Goal: Navigation & Orientation: Find specific page/section

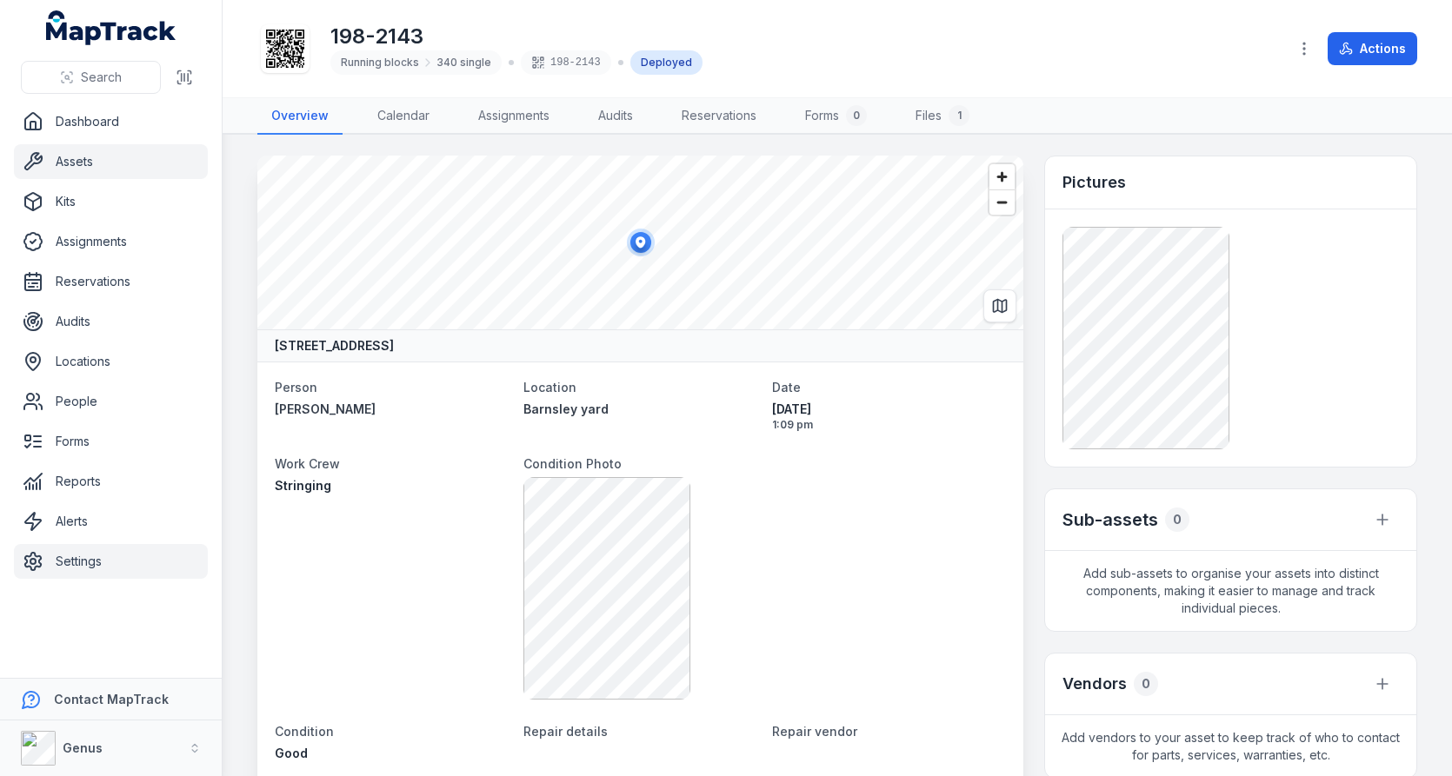
click at [97, 568] on link "Settings" at bounding box center [111, 561] width 194 height 35
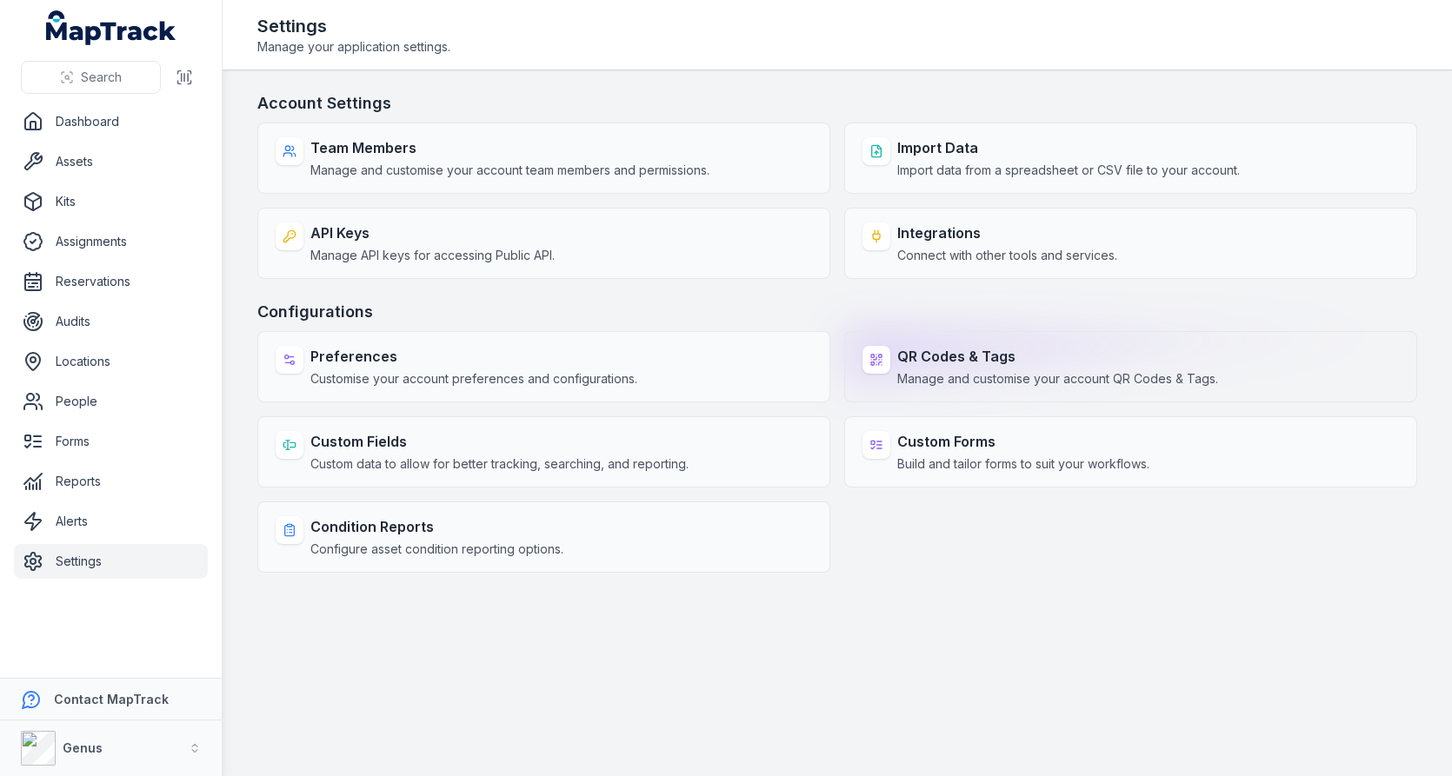
click at [931, 347] on strong "QR Codes & Tags" at bounding box center [1057, 356] width 321 height 21
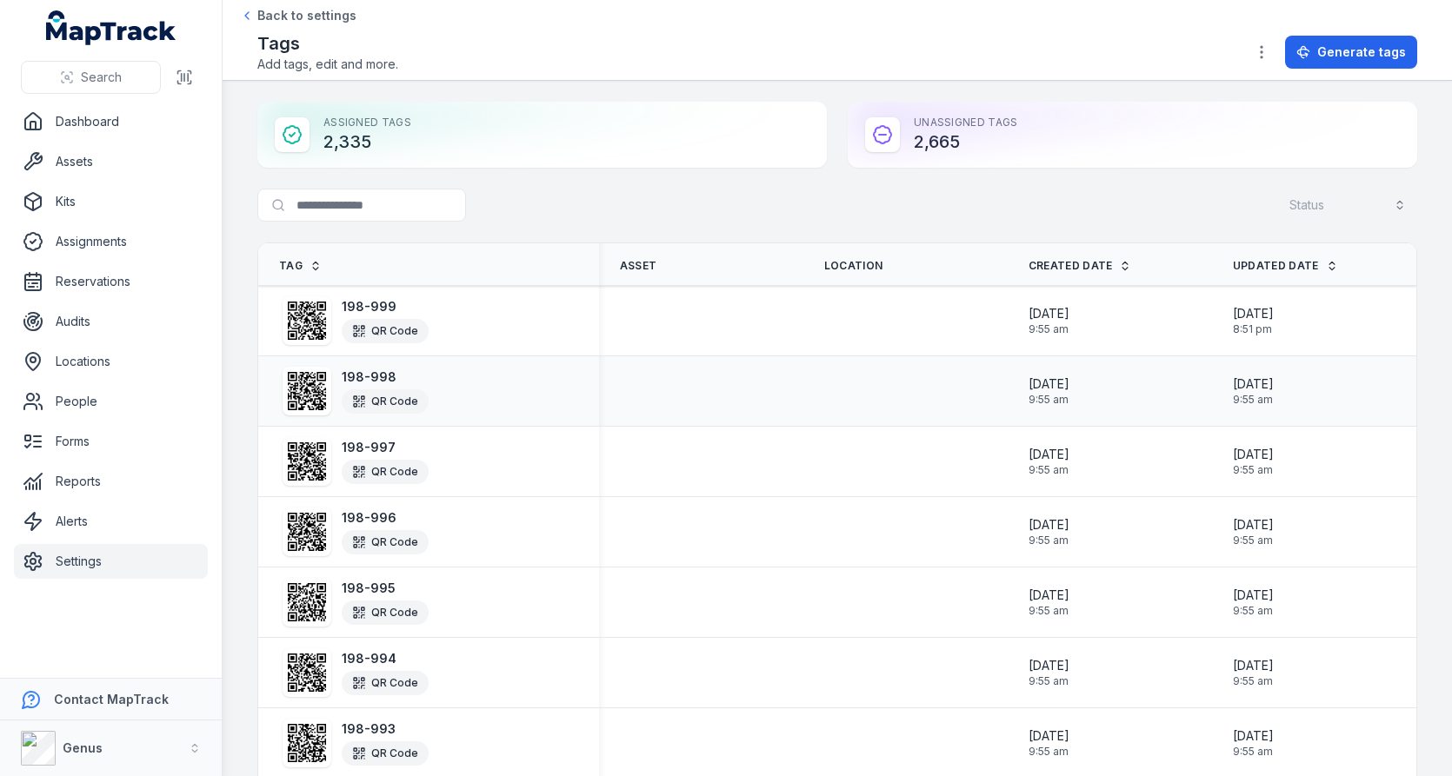
click at [308, 382] on icon at bounding box center [307, 391] width 38 height 38
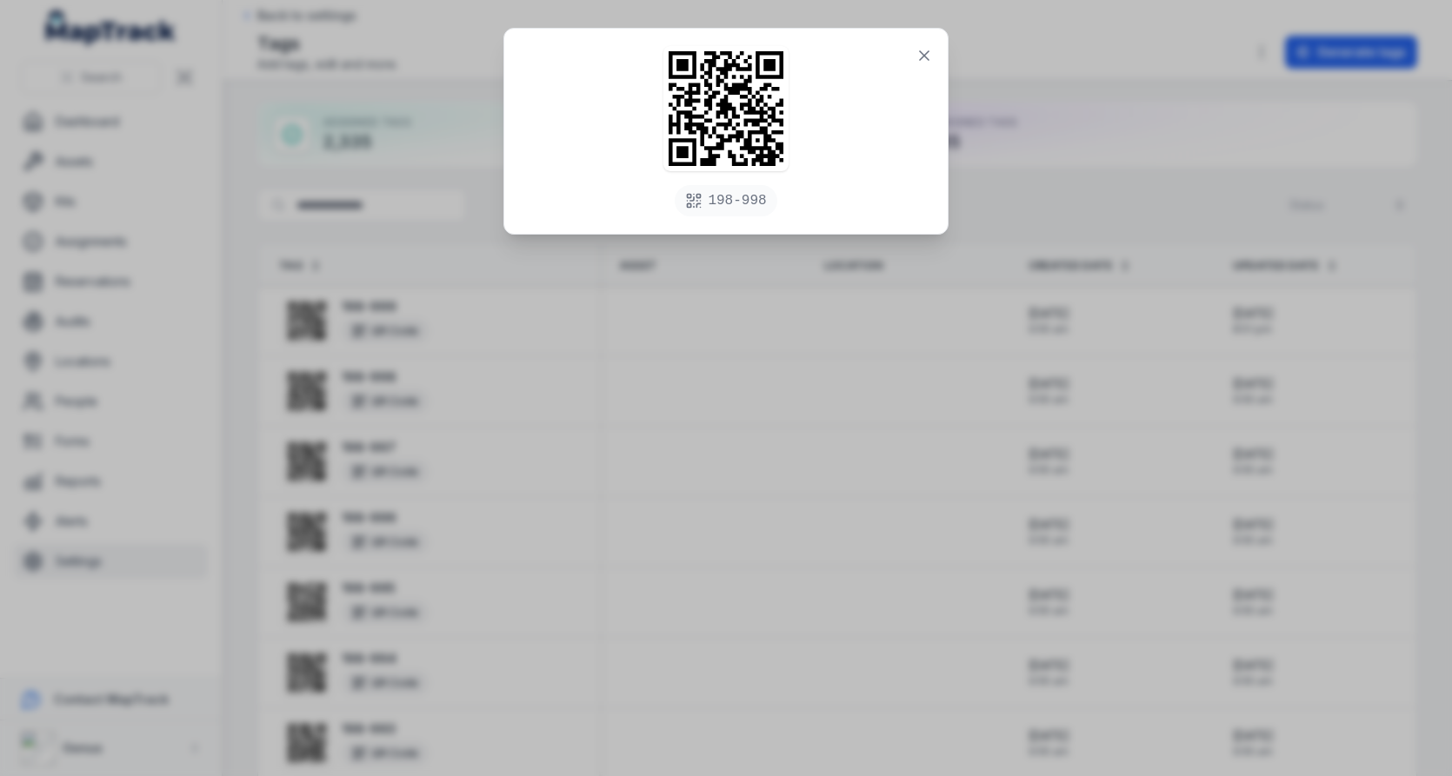
click at [899, 64] on div "198-998" at bounding box center [725, 131] width 443 height 205
click at [924, 61] on icon at bounding box center [923, 55] width 17 height 17
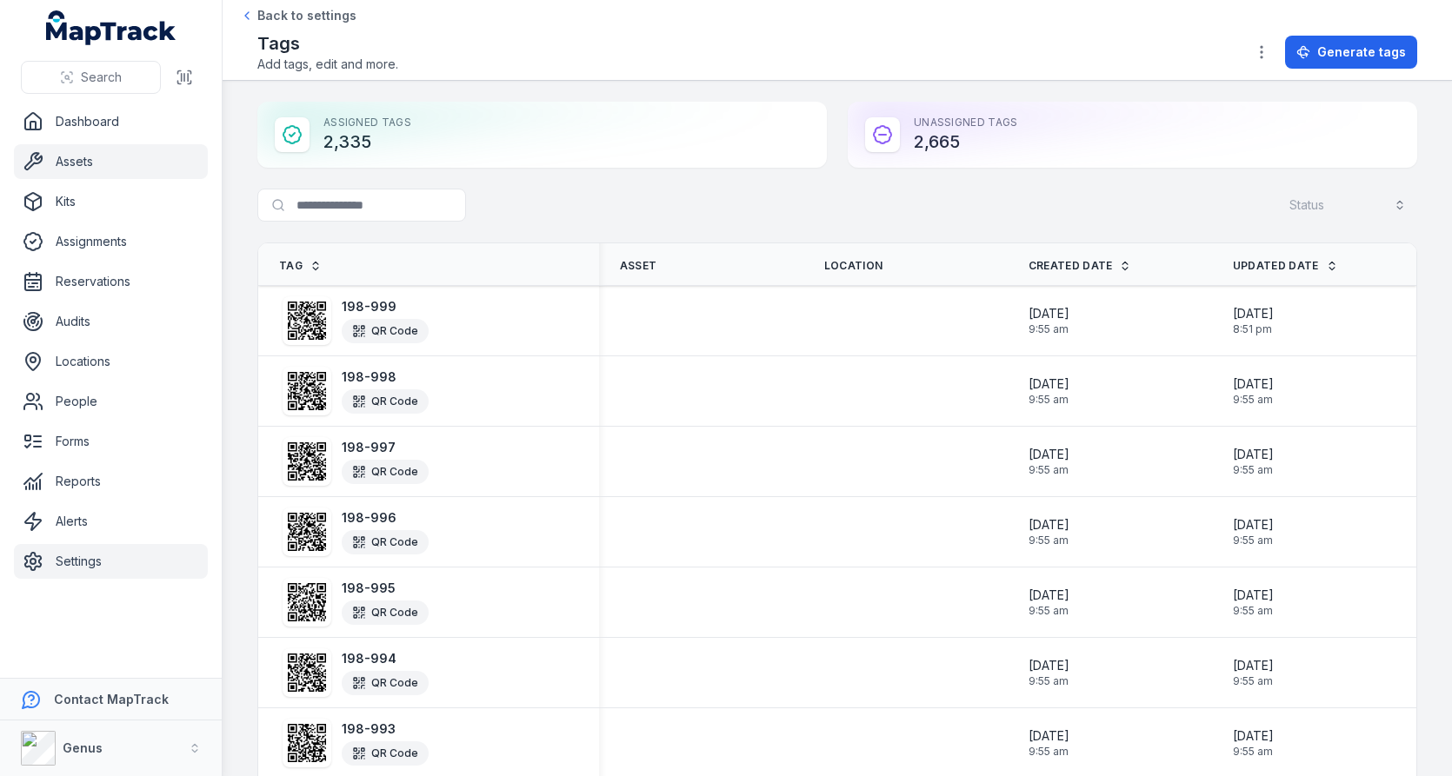
click at [148, 174] on link "Assets" at bounding box center [111, 161] width 194 height 35
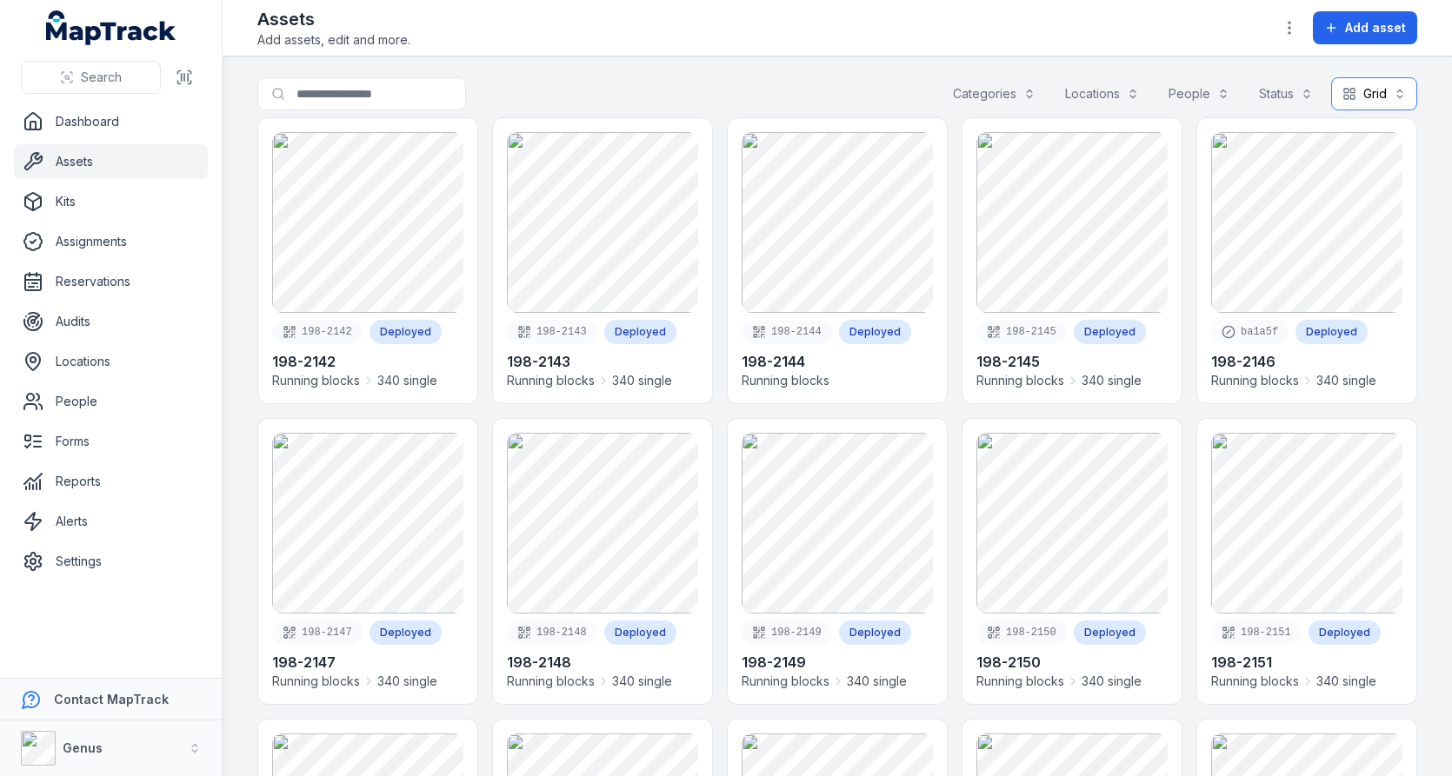
click at [1369, 91] on button "Grid ****" at bounding box center [1374, 93] width 86 height 33
click at [1348, 176] on span "List" at bounding box center [1357, 169] width 18 height 17
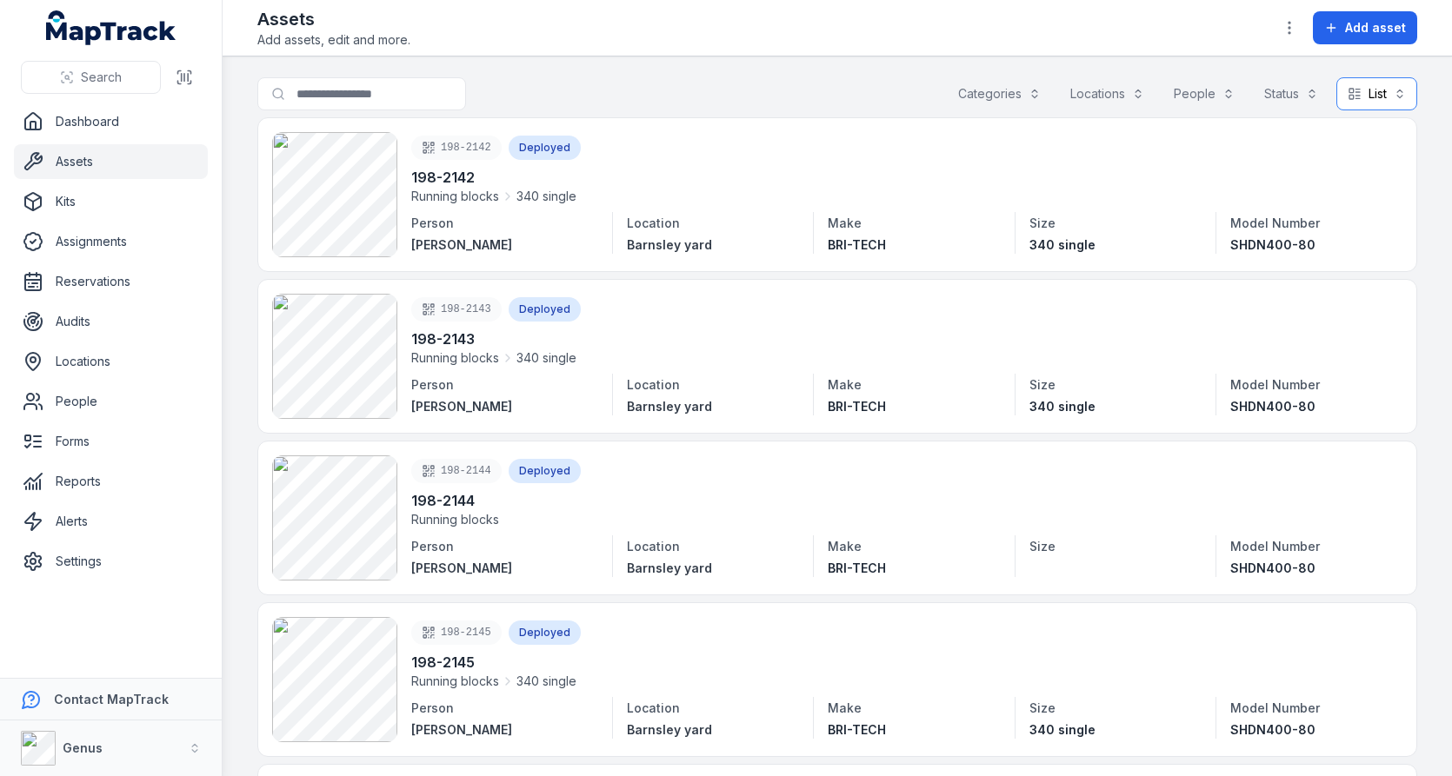
click at [1114, 78] on button "Locations" at bounding box center [1107, 93] width 96 height 33
